Goal: Check status: Check status

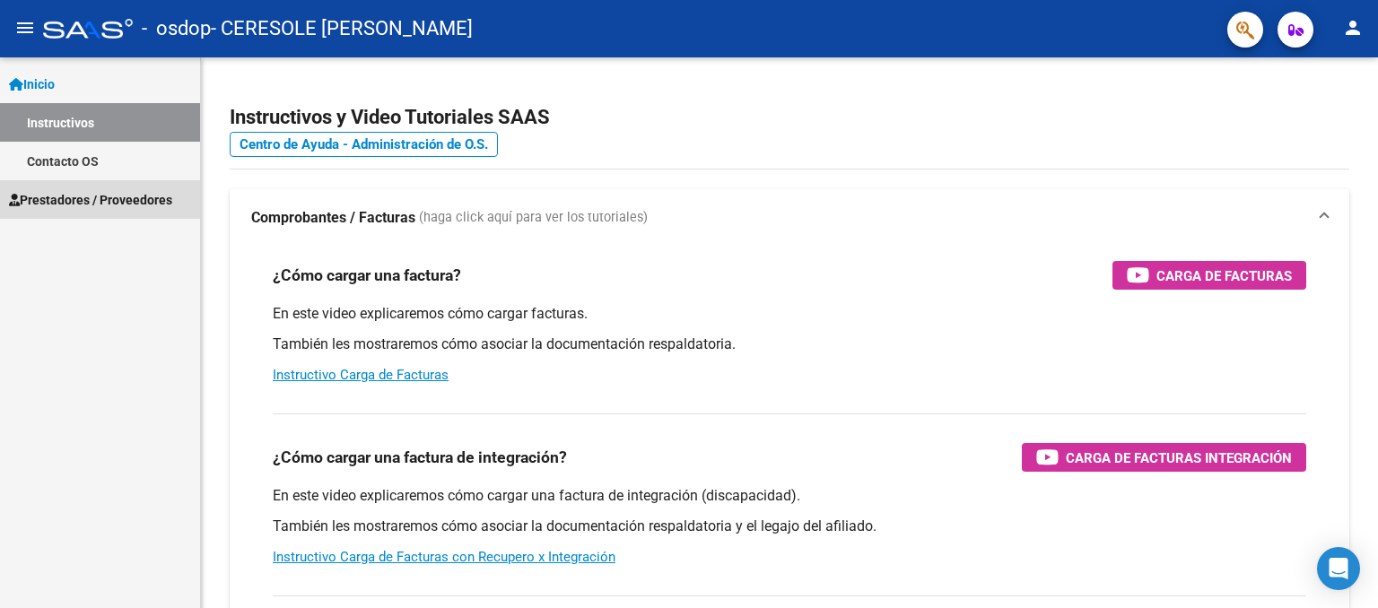
click at [131, 193] on span "Prestadores / Proveedores" at bounding box center [90, 200] width 163 height 20
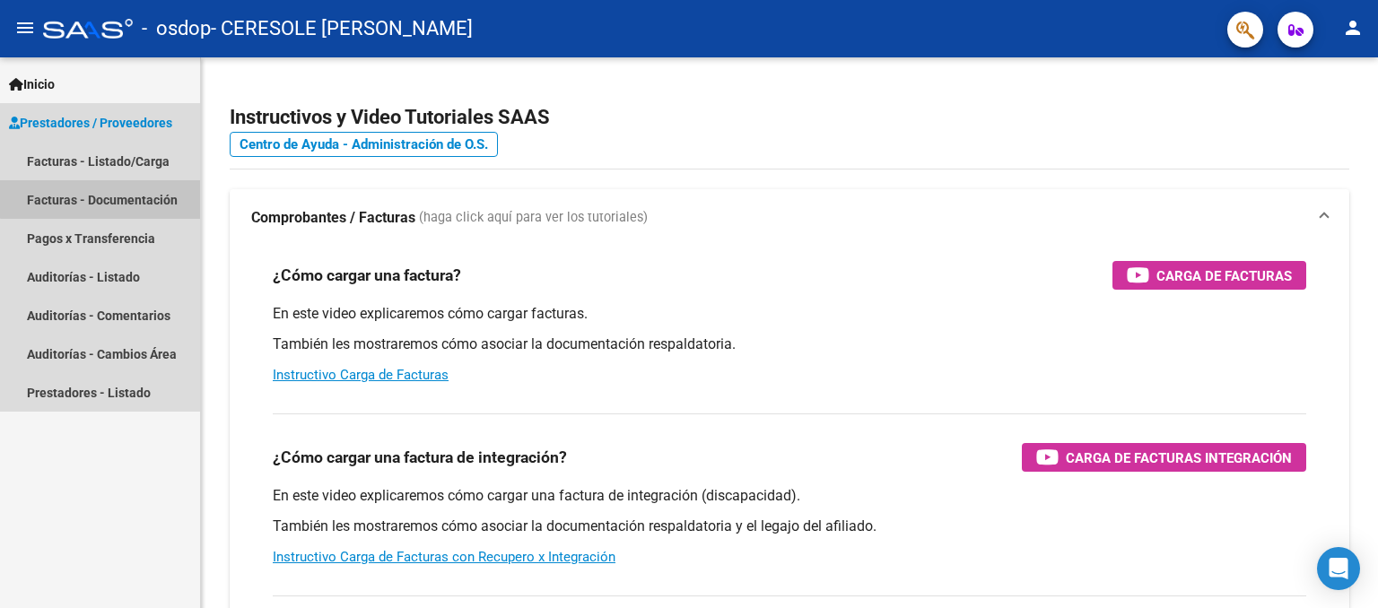
click at [133, 191] on link "Facturas - Documentación" at bounding box center [100, 199] width 200 height 39
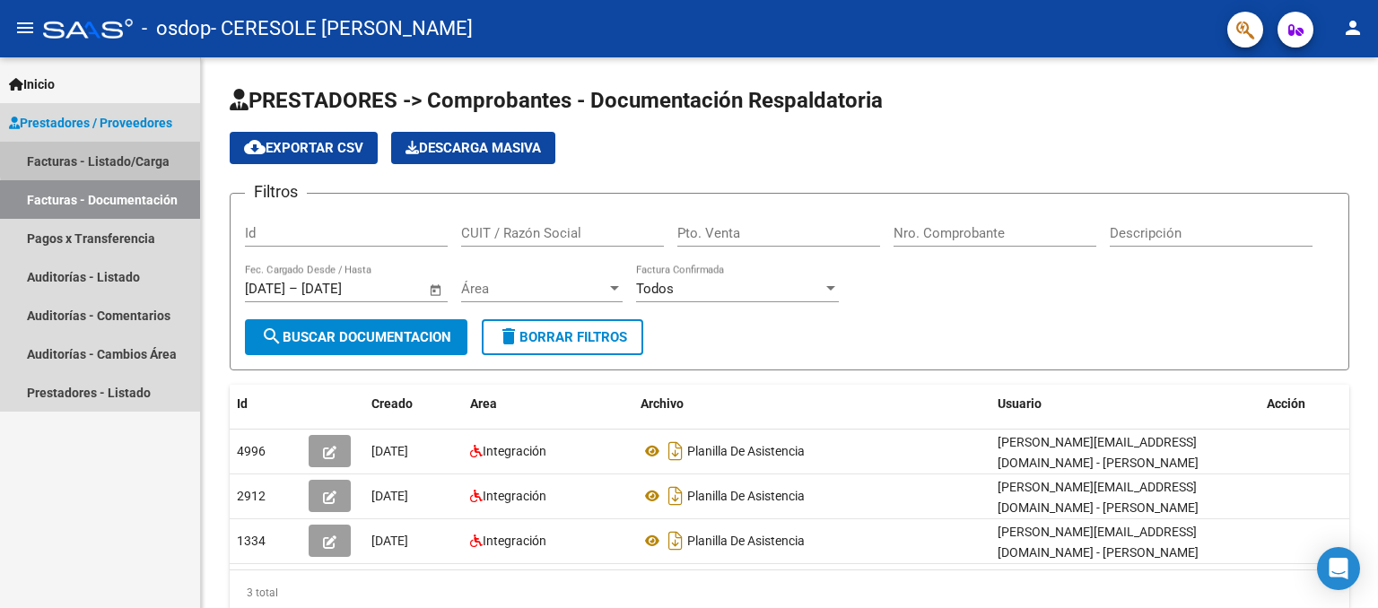
click at [155, 154] on link "Facturas - Listado/Carga" at bounding box center [100, 161] width 200 height 39
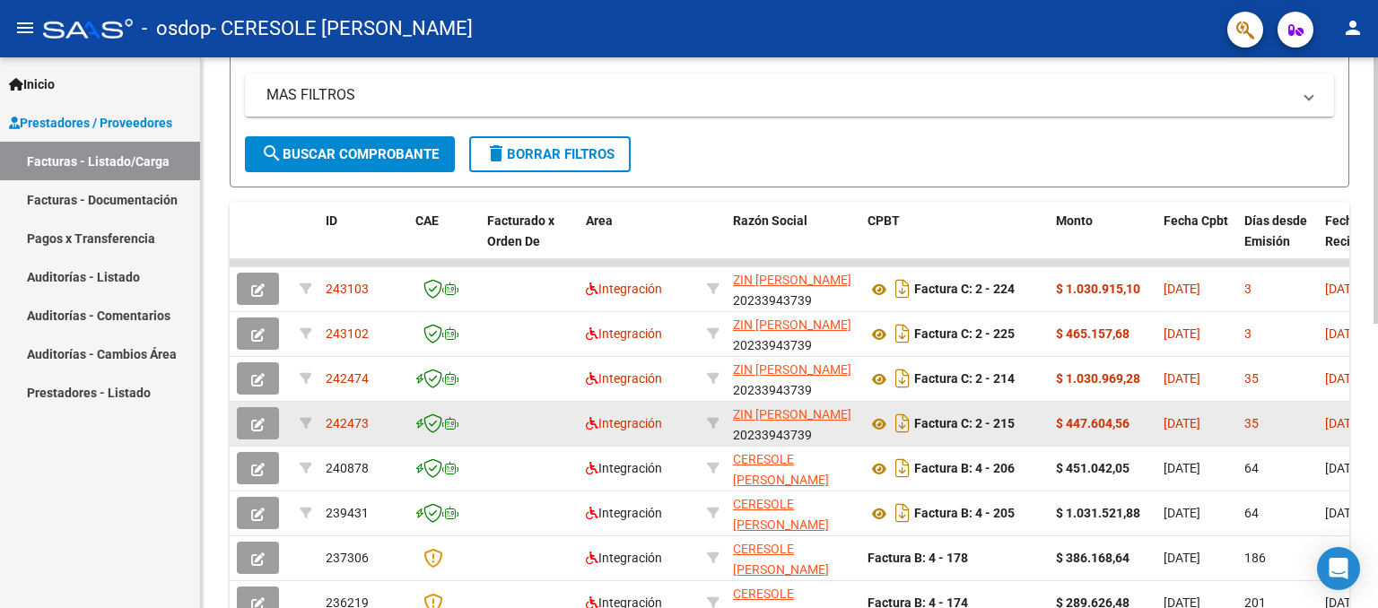
click at [702, 417] on datatable-body-cell at bounding box center [713, 424] width 26 height 44
click at [330, 420] on span "242473" at bounding box center [347, 423] width 43 height 14
click at [268, 421] on button "button" at bounding box center [258, 423] width 42 height 32
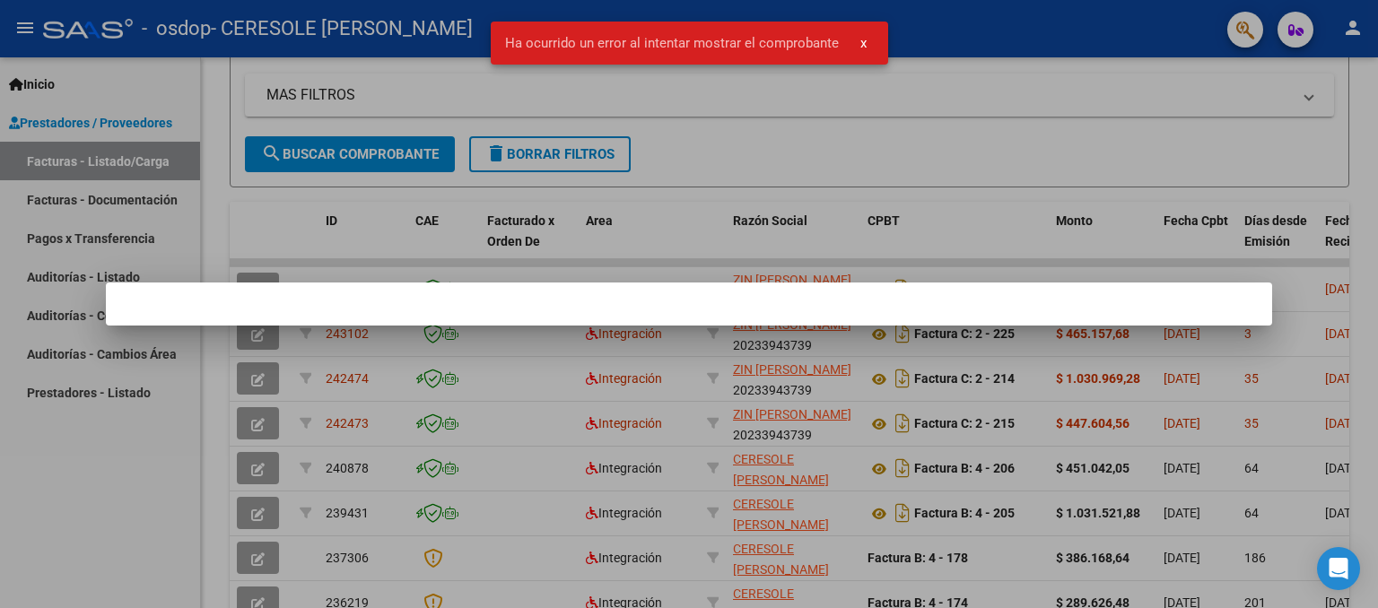
click at [858, 233] on div at bounding box center [689, 304] width 1378 height 608
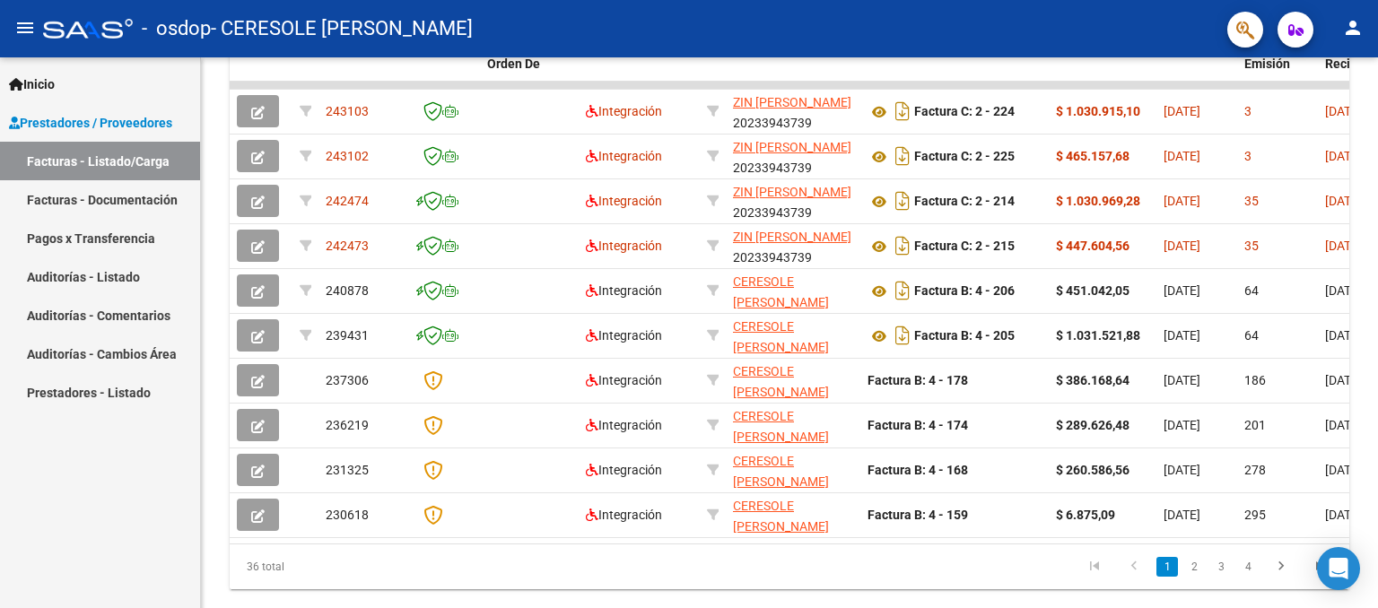
scroll to position [589, 0]
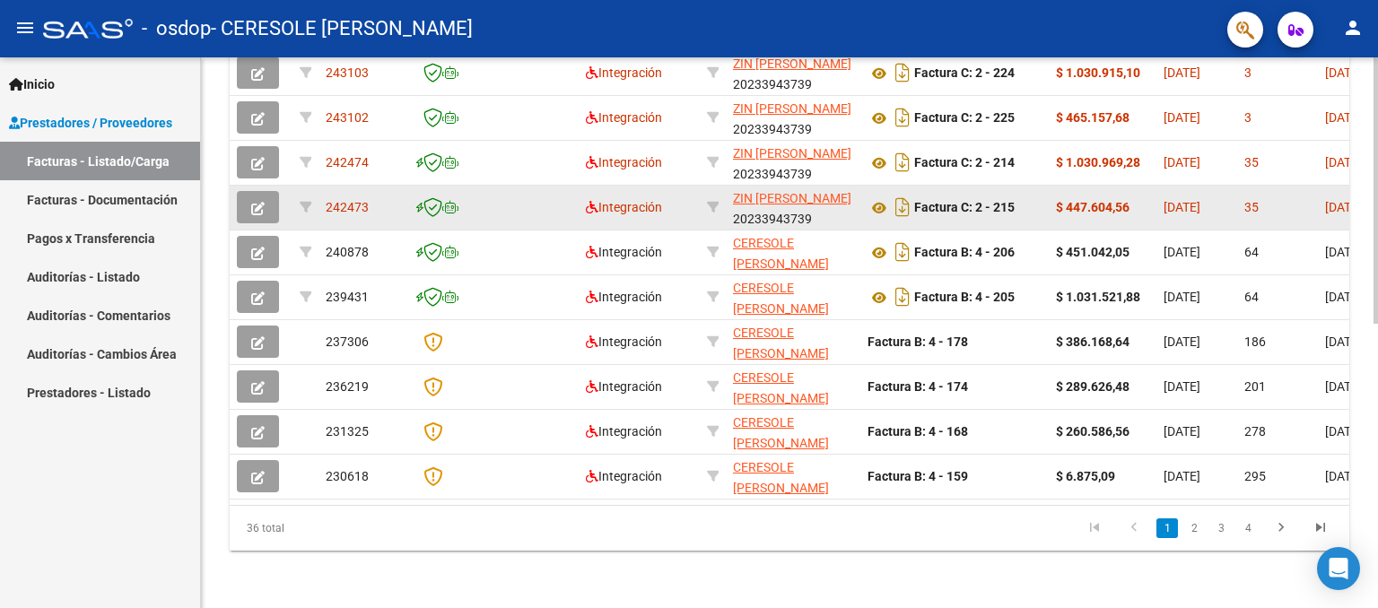
click at [1120, 204] on div "$ 447.604,56" at bounding box center [1102, 207] width 93 height 21
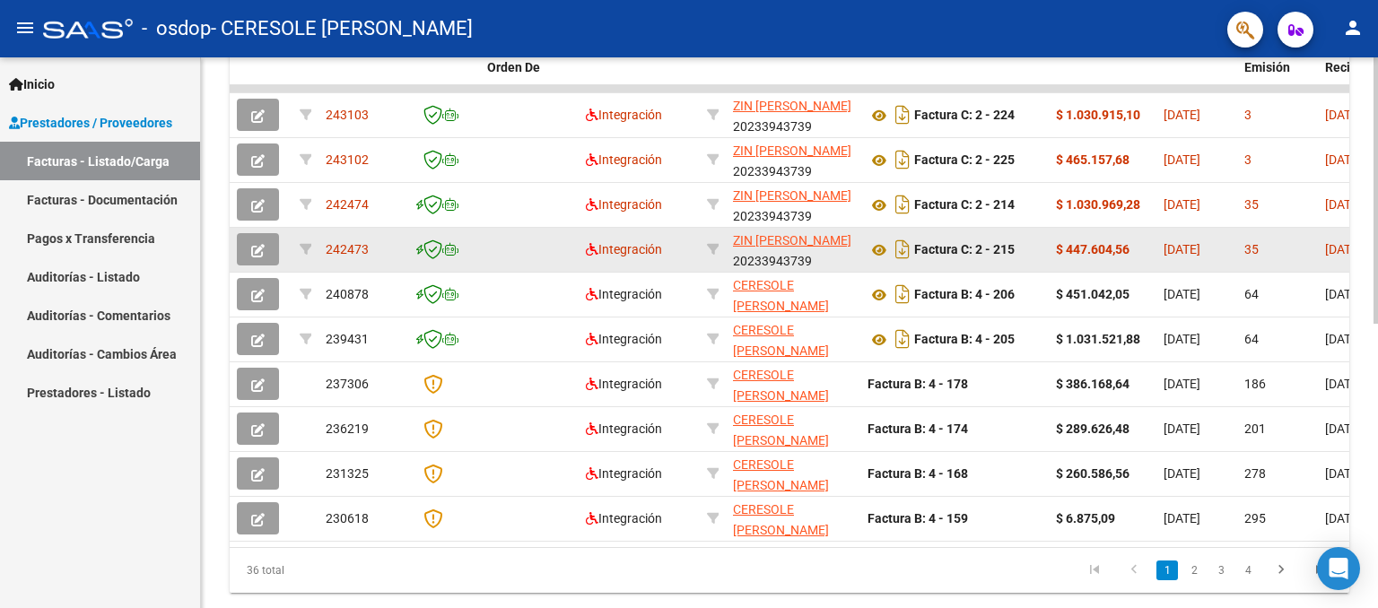
scroll to position [516, 0]
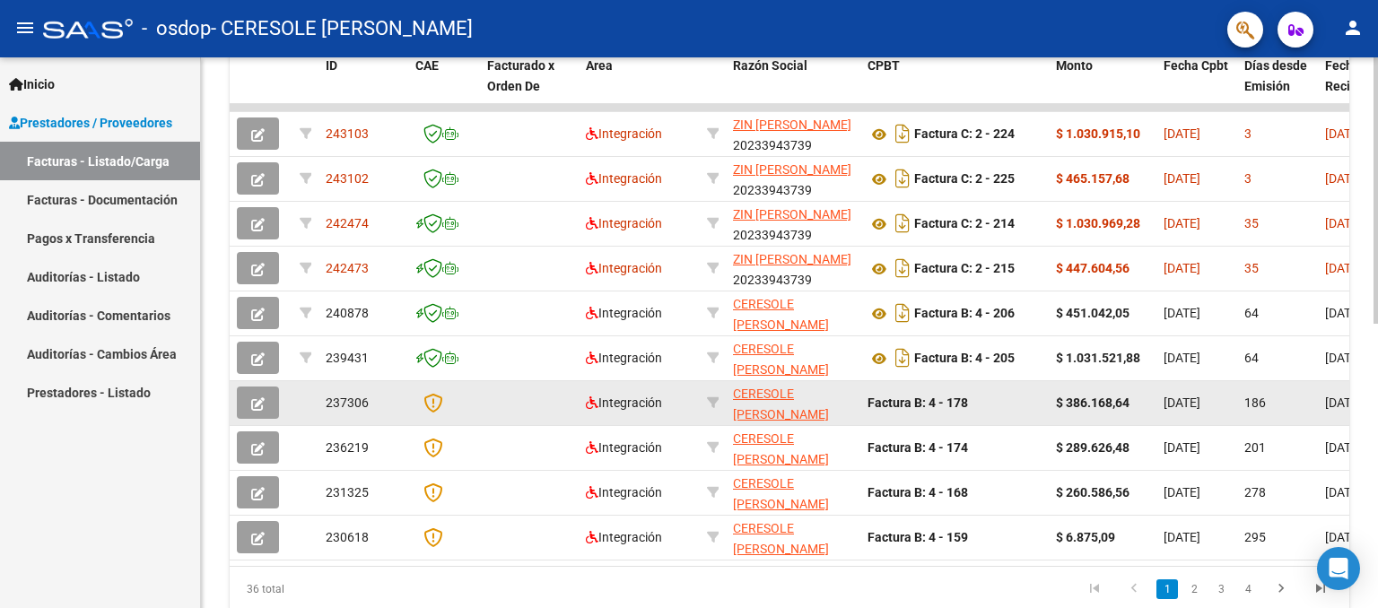
click at [434, 397] on icon at bounding box center [433, 403] width 19 height 20
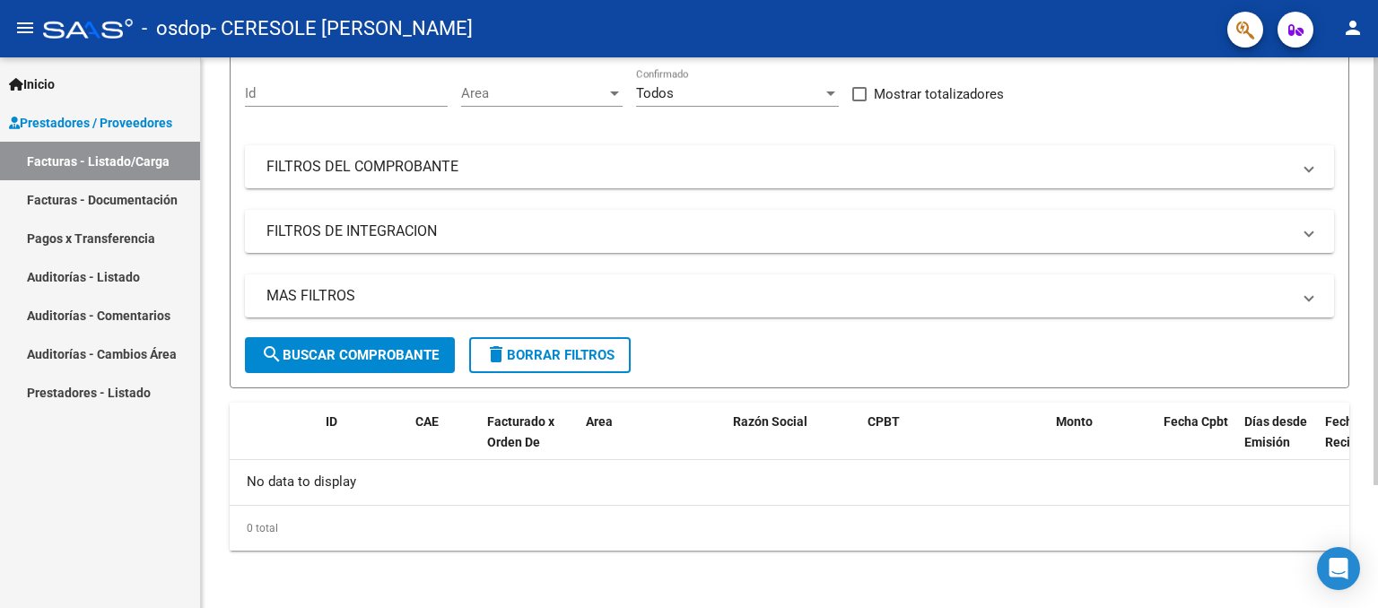
scroll to position [158, 0]
